Goal: Task Accomplishment & Management: Use online tool/utility

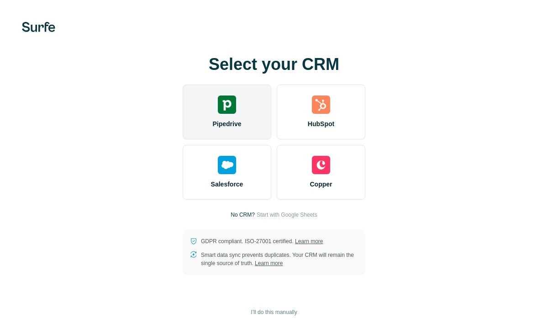
click at [234, 115] on div "Pipedrive" at bounding box center [227, 112] width 89 height 55
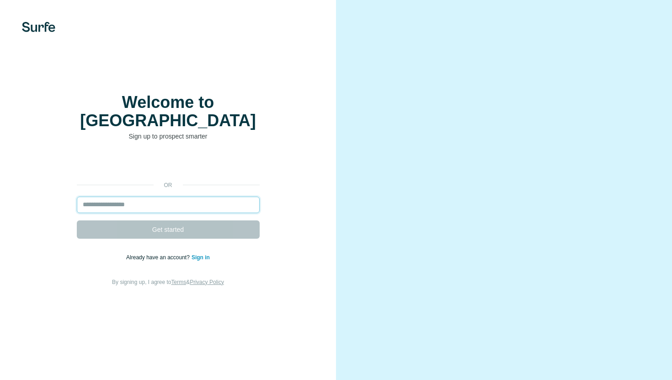
click at [215, 196] on input "email" at bounding box center [168, 204] width 183 height 16
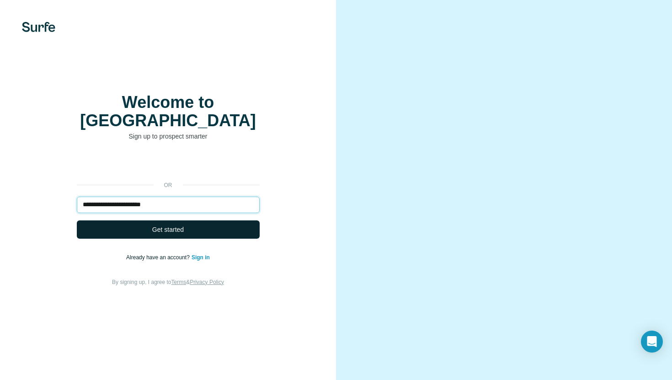
type input "**********"
click at [166, 225] on button "Get started" at bounding box center [168, 229] width 183 height 18
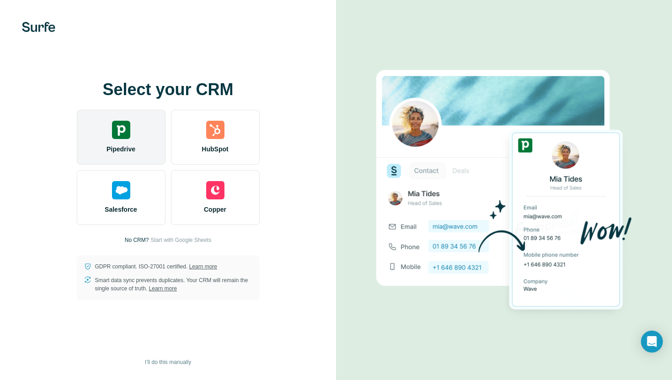
click at [136, 139] on div "Pipedrive" at bounding box center [121, 137] width 89 height 55
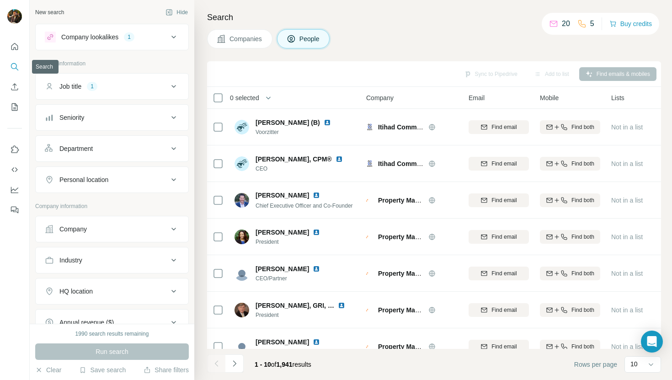
click at [10, 69] on button "Search" at bounding box center [14, 66] width 15 height 16
click at [58, 64] on p "Personal information" at bounding box center [112, 63] width 154 height 8
click at [255, 38] on span "Companies" at bounding box center [245, 38] width 33 height 9
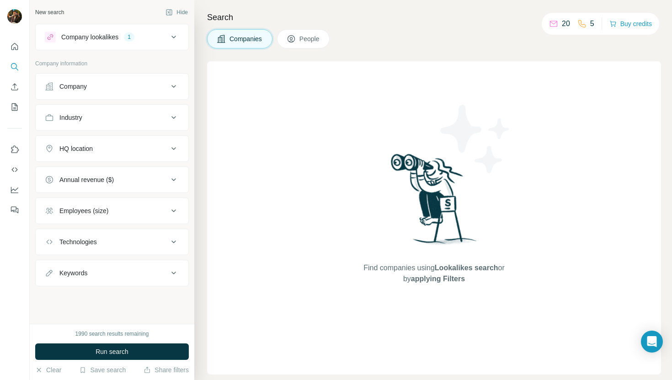
click at [299, 39] on button "People" at bounding box center [303, 38] width 53 height 19
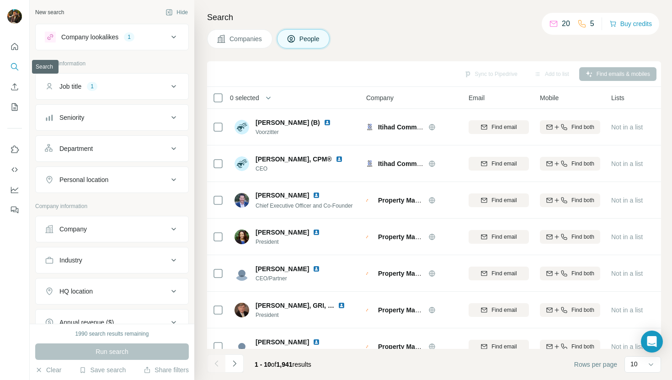
click at [13, 65] on icon "Search" at bounding box center [14, 66] width 9 height 9
click at [114, 62] on p "Personal information" at bounding box center [112, 63] width 154 height 8
click at [173, 37] on icon at bounding box center [173, 37] width 5 height 3
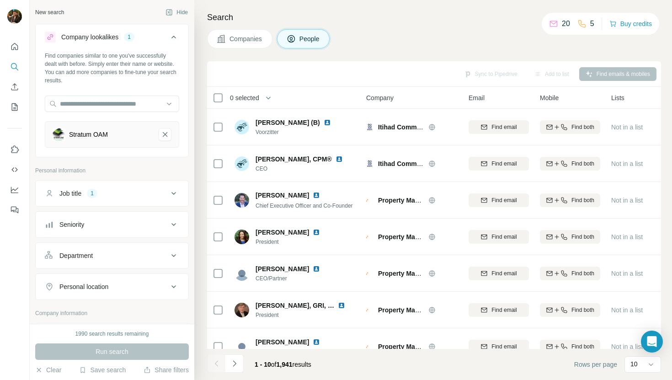
click at [90, 142] on div "Stratum OAM" at bounding box center [112, 134] width 134 height 27
click at [89, 136] on div "Stratum OAM" at bounding box center [88, 134] width 39 height 9
click at [168, 133] on icon "Stratum OAM-remove-button" at bounding box center [165, 134] width 8 height 9
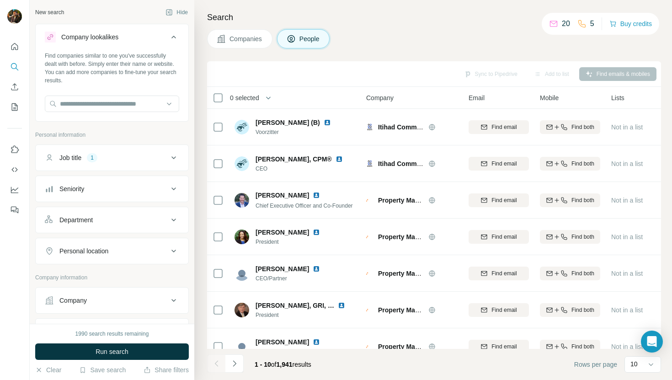
click at [177, 37] on icon at bounding box center [173, 37] width 11 height 11
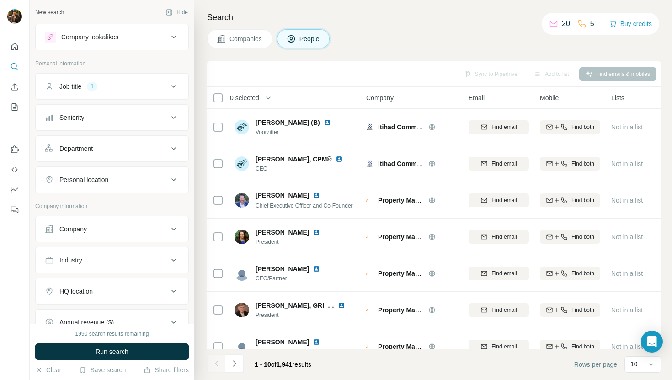
click at [170, 85] on icon at bounding box center [173, 86] width 11 height 11
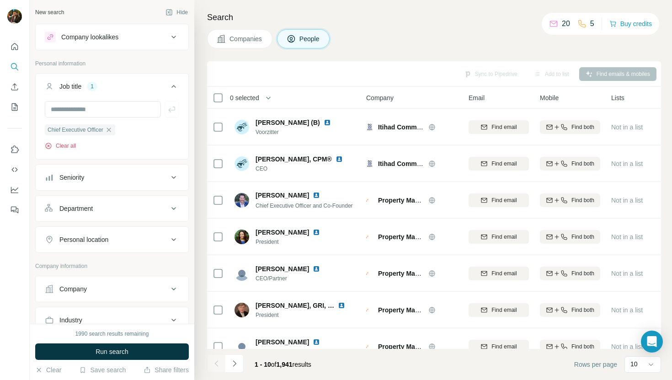
click at [74, 146] on button "Clear all" at bounding box center [60, 146] width 31 height 8
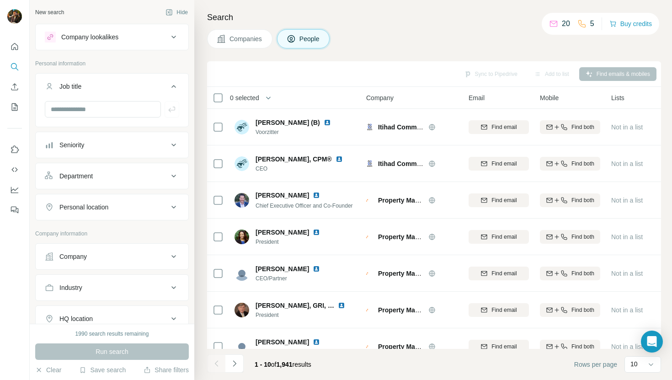
click at [173, 87] on icon at bounding box center [173, 86] width 11 height 11
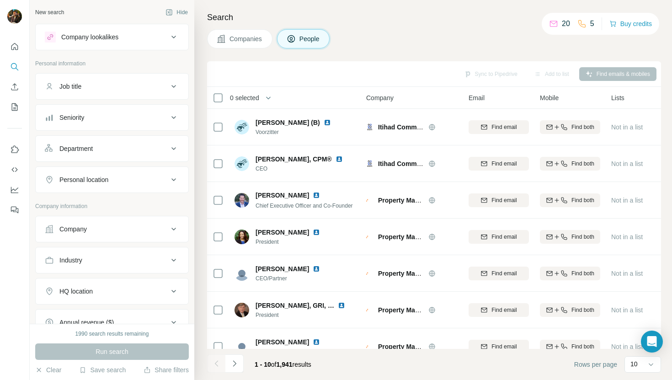
click at [174, 184] on icon at bounding box center [173, 179] width 11 height 11
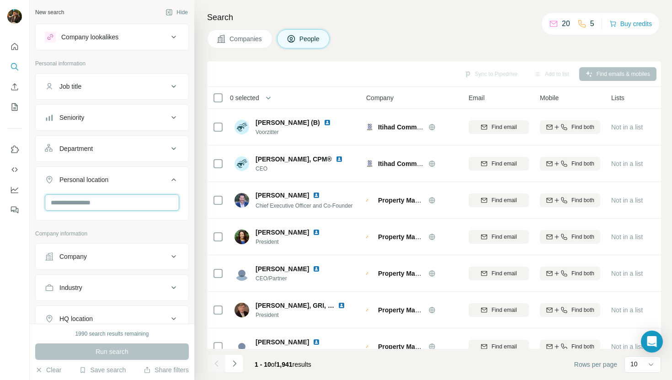
click at [135, 204] on input "text" at bounding box center [112, 202] width 134 height 16
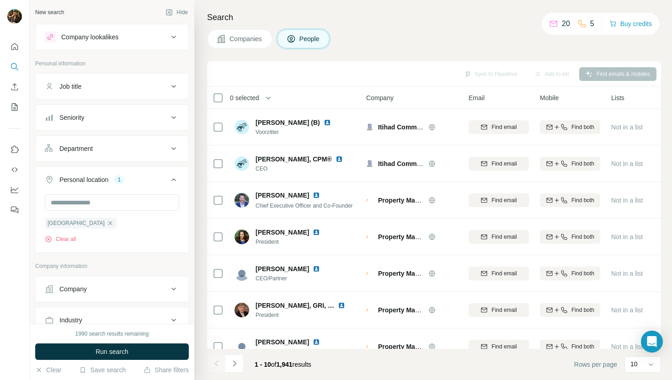
click at [282, 85] on div "Sync to Pipedrive Add to list Find emails & mobiles" at bounding box center [434, 74] width 454 height 26
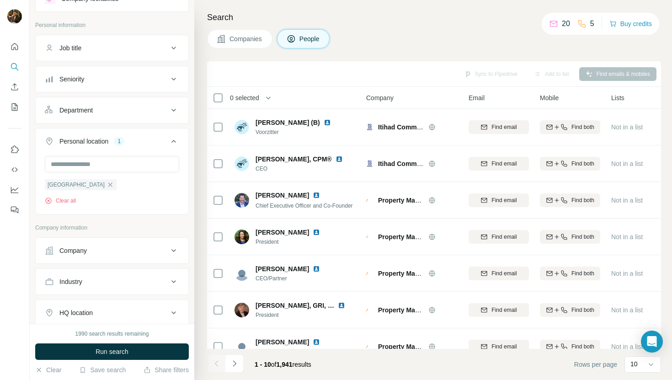
scroll to position [55, 0]
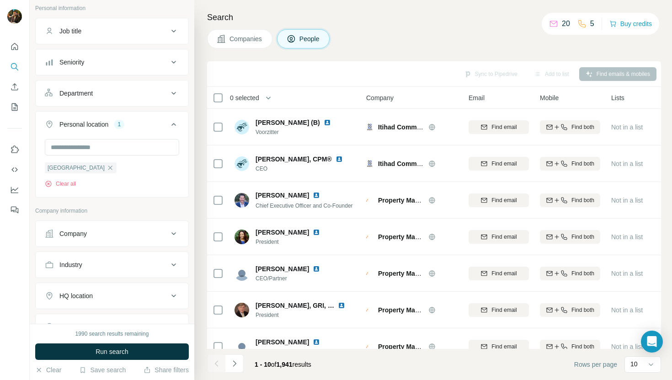
click at [173, 234] on icon at bounding box center [173, 233] width 5 height 3
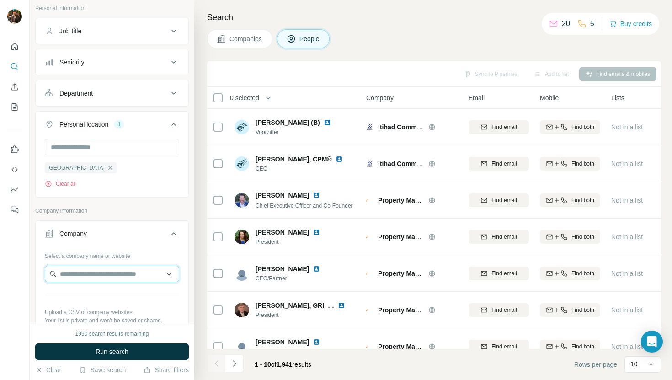
click at [133, 276] on input "text" at bounding box center [112, 273] width 134 height 16
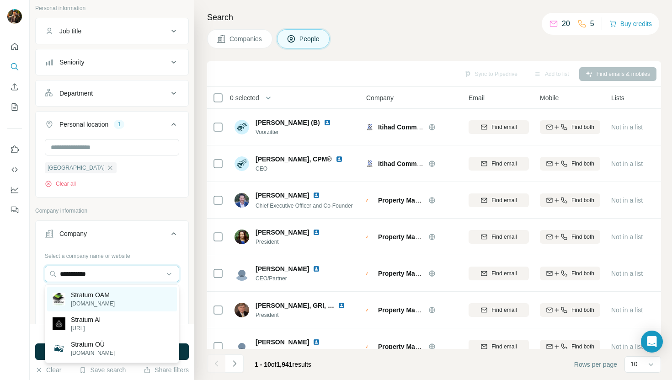
type input "**********"
click at [78, 303] on p "[DOMAIN_NAME]" at bounding box center [93, 303] width 44 height 8
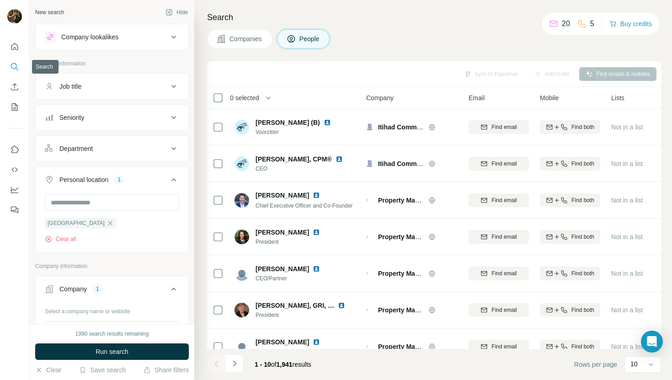
click at [11, 64] on icon "Search" at bounding box center [14, 66] width 9 height 9
click at [15, 44] on icon "Quick start" at bounding box center [14, 46] width 7 height 7
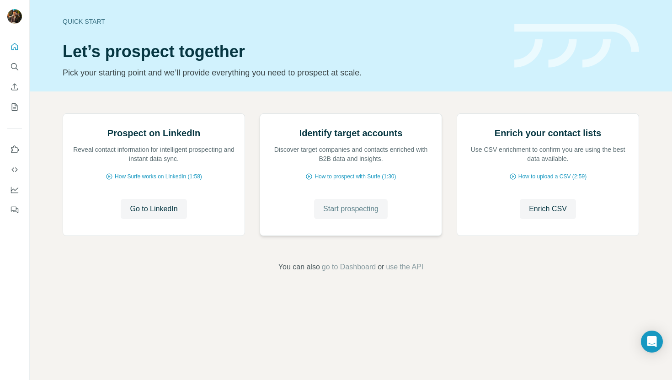
click at [345, 214] on span "Start prospecting" at bounding box center [350, 208] width 55 height 11
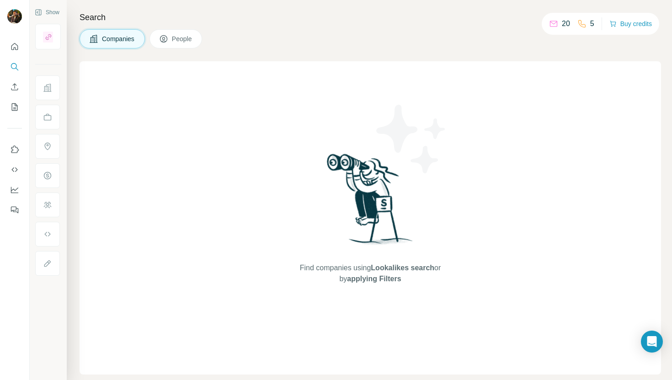
click at [175, 42] on span "People" at bounding box center [182, 38] width 21 height 9
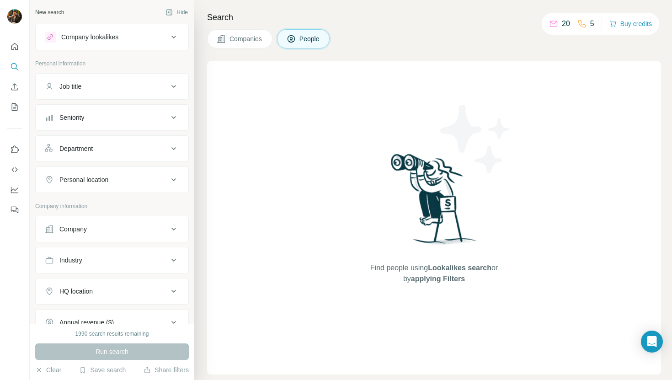
click at [115, 350] on div "Run search" at bounding box center [112, 351] width 154 height 16
click at [13, 65] on icon "Search" at bounding box center [14, 66] width 9 height 9
